Goal: Transaction & Acquisition: Book appointment/travel/reservation

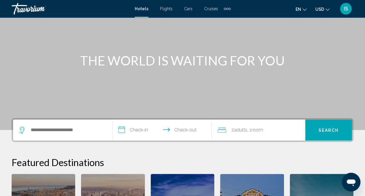
scroll to position [45, 0]
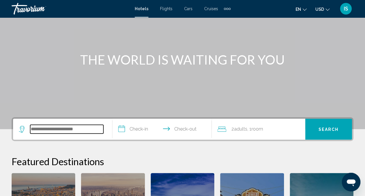
click at [39, 126] on input "Search widget" at bounding box center [66, 129] width 73 height 9
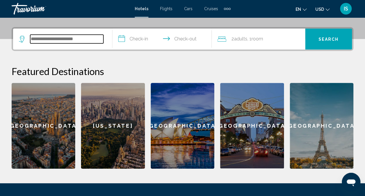
scroll to position [143, 0]
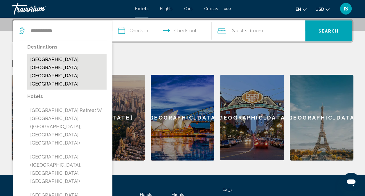
click at [69, 64] on button "Sunny Isles Beach, Miami, FL, United States" at bounding box center [66, 71] width 79 height 35
type input "**********"
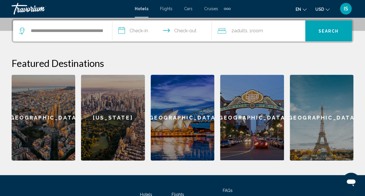
click at [130, 29] on input "**********" at bounding box center [163, 31] width 102 height 23
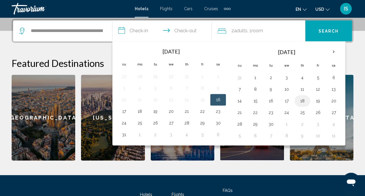
click at [303, 99] on button "18" at bounding box center [302, 101] width 9 height 8
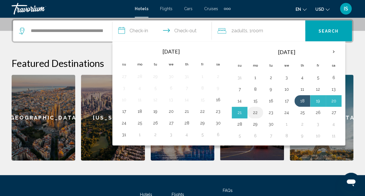
click at [252, 110] on button "22" at bounding box center [255, 112] width 9 height 8
type input "**********"
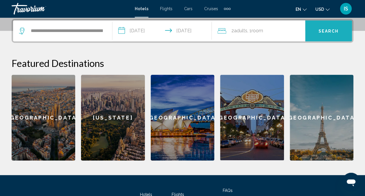
click at [331, 29] on span "Search" at bounding box center [329, 31] width 20 height 5
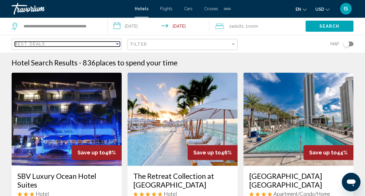
click at [117, 43] on div "Sort by" at bounding box center [117, 43] width 3 height 1
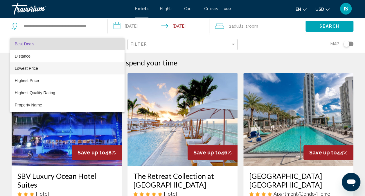
click at [87, 71] on span "Lowest Price" at bounding box center [67, 68] width 105 height 12
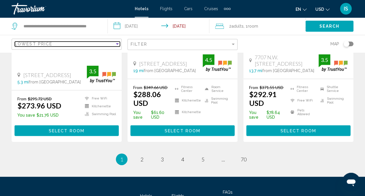
scroll to position [823, 0]
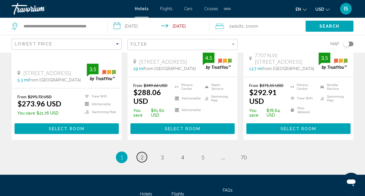
click at [143, 154] on span "2" at bounding box center [142, 157] width 3 height 6
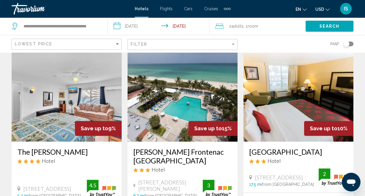
scroll to position [24, 0]
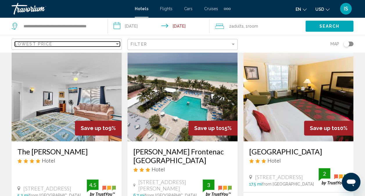
click at [55, 42] on div "Lowest Price" at bounding box center [65, 44] width 100 height 5
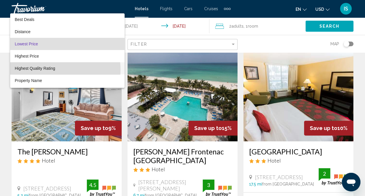
click at [56, 69] on span "Highest Quality Rating" at bounding box center [67, 68] width 105 height 12
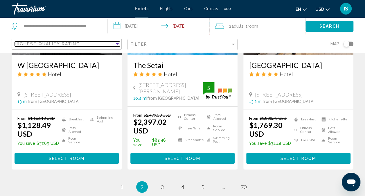
scroll to position [831, 0]
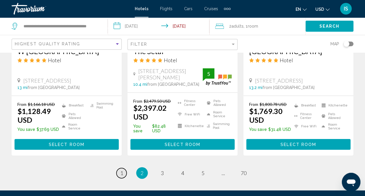
click at [123, 168] on link "page 1" at bounding box center [121, 173] width 10 height 10
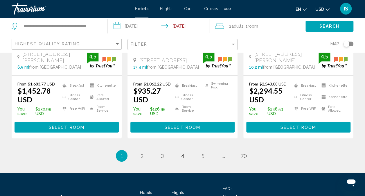
scroll to position [825, 0]
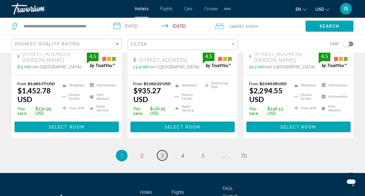
click at [161, 159] on span "3" at bounding box center [162, 155] width 3 height 6
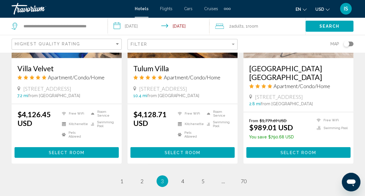
scroll to position [792, 0]
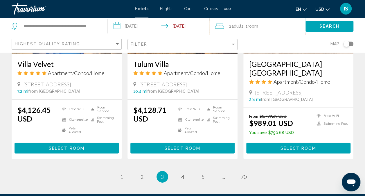
click at [178, 178] on li "page 4" at bounding box center [183, 177] width 12 height 12
click at [183, 178] on link "page 4" at bounding box center [182, 176] width 10 height 10
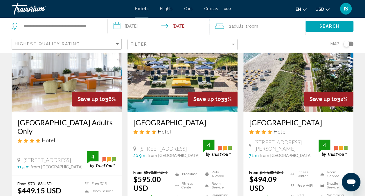
scroll to position [49, 0]
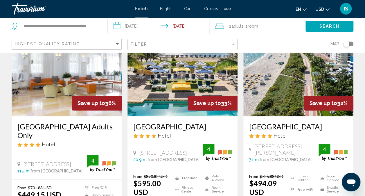
click at [183, 168] on div "Fort Lauderdale Marriott Pompano Beach Resort Hotel 1200 North Ocean Blvd, Pomp…" at bounding box center [182, 141] width 110 height 51
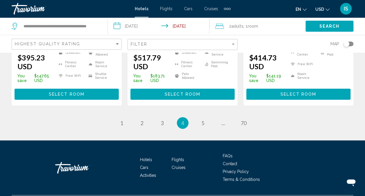
scroll to position [865, 0]
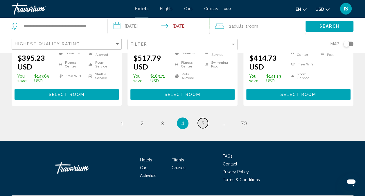
click at [201, 128] on link "page 5" at bounding box center [203, 123] width 10 height 10
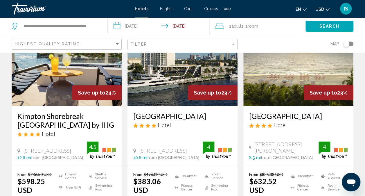
scroll to position [274, 0]
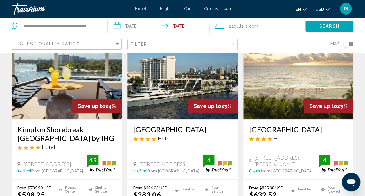
click at [205, 118] on img "Main content" at bounding box center [182, 72] width 110 height 93
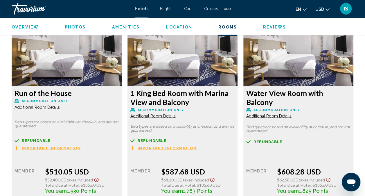
scroll to position [1539, 0]
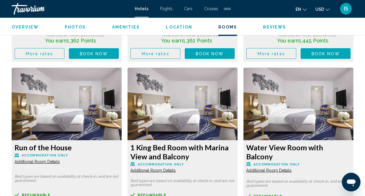
scroll to position [1485, 0]
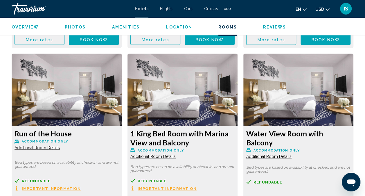
scroll to position [1499, 0]
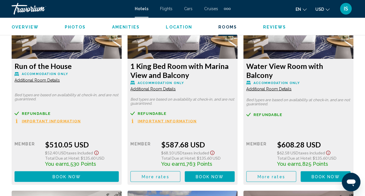
scroll to position [1571, 0]
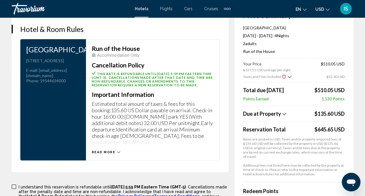
scroll to position [791, 0]
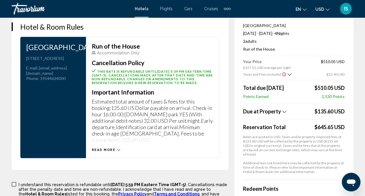
click at [97, 148] on span "Read more" at bounding box center [104, 150] width 24 height 4
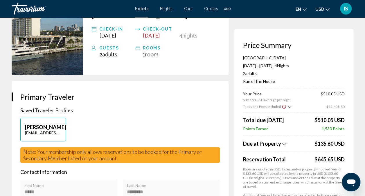
scroll to position [56, 0]
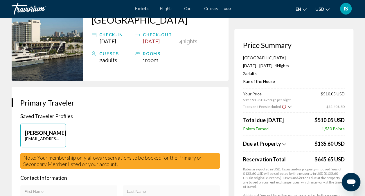
scroll to position [51, 0]
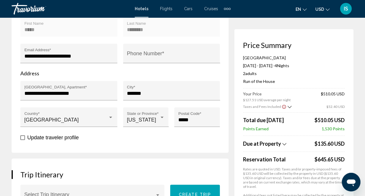
scroll to position [220, 0]
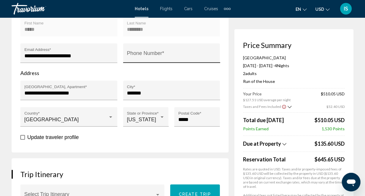
click at [142, 53] on input "Phone Number *" at bounding box center [171, 56] width 89 height 6
type input "**********"
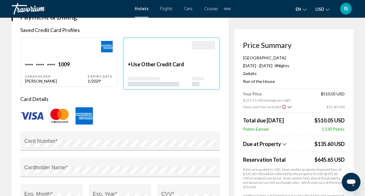
scroll to position [448, 0]
click at [88, 51] on div "Main content" at bounding box center [56, 50] width 63 height 20
type input "*****"
type input "********"
type input "**********"
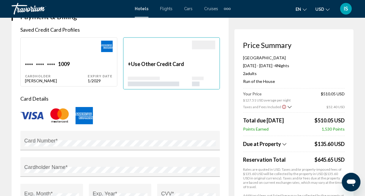
type input "**********"
type input "*******"
type input "**********"
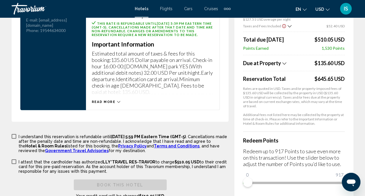
scroll to position [861, 0]
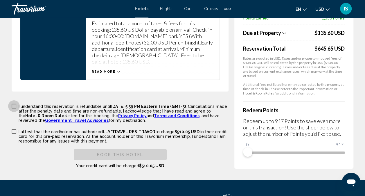
click at [16, 104] on span "Main content" at bounding box center [14, 106] width 5 height 5
click at [13, 129] on span "Main content" at bounding box center [14, 131] width 5 height 5
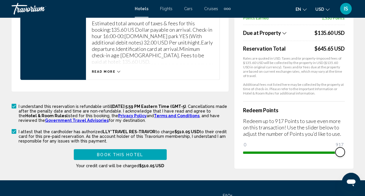
drag, startPoint x: 244, startPoint y: 142, endPoint x: 345, endPoint y: 139, distance: 100.5
click at [345, 139] on div "Price Summary Hilton Fort Lauderdale Marina Sep 18, 2025 - Sep 22, 2025 - 4 Nig…" at bounding box center [293, 40] width 119 height 258
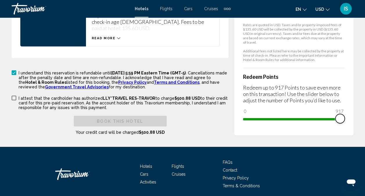
scroll to position [897, 0]
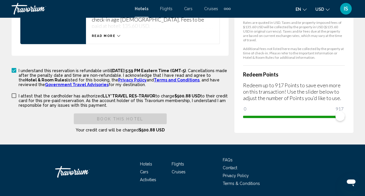
click at [15, 93] on span "Main content" at bounding box center [14, 95] width 5 height 5
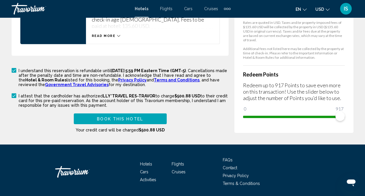
click at [122, 116] on span "Book this hotel" at bounding box center [120, 118] width 46 height 5
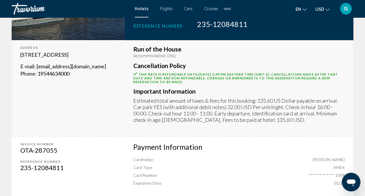
scroll to position [150, 0]
